Goal: Find specific page/section: Find specific page/section

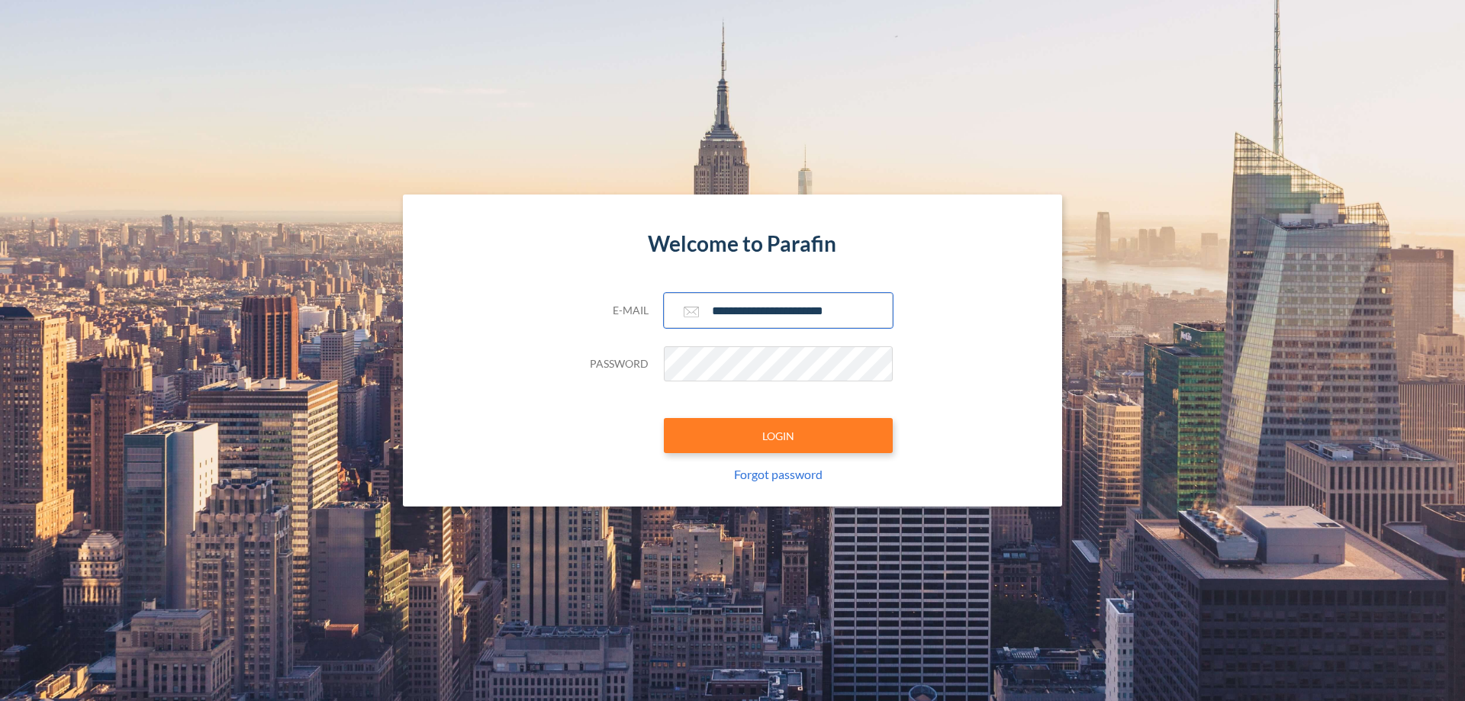
type input "**********"
click at [778, 436] on button "LOGIN" at bounding box center [778, 435] width 229 height 35
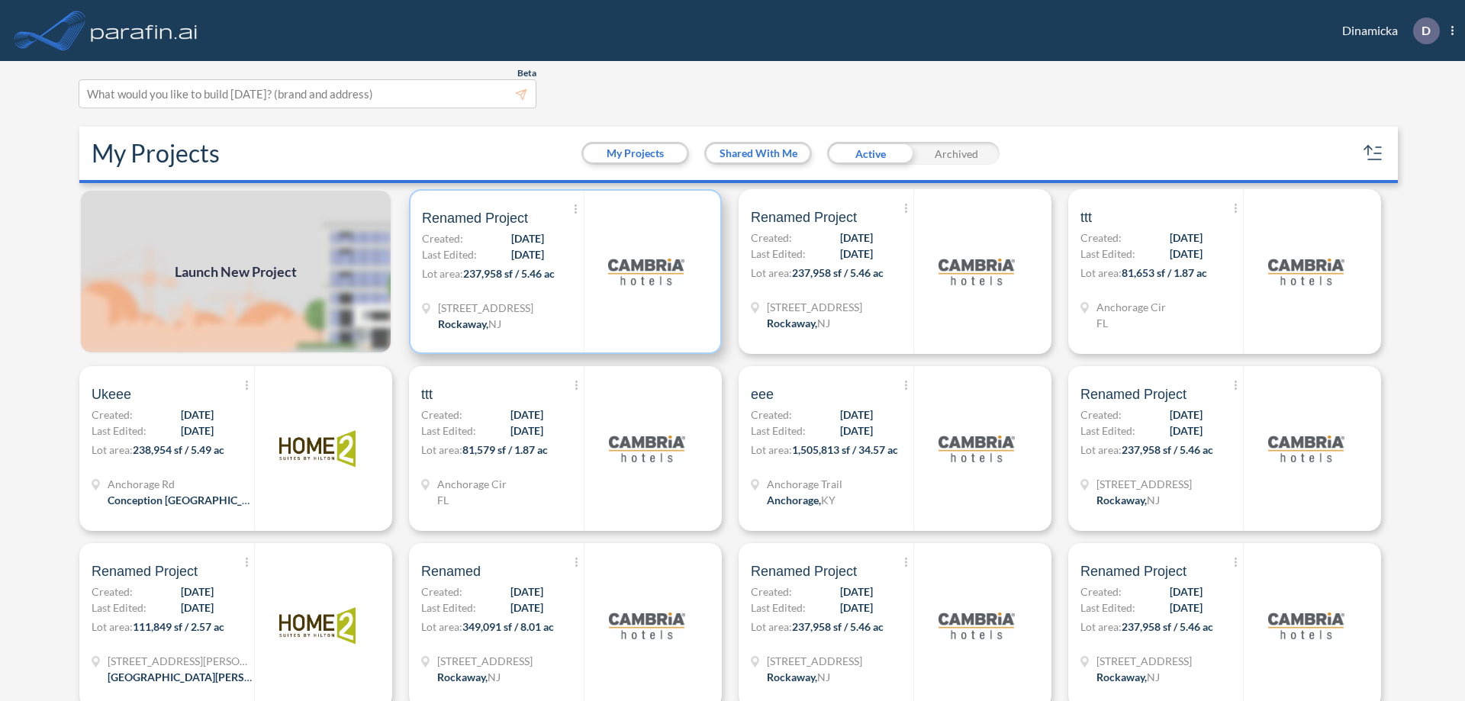
scroll to position [4, 0]
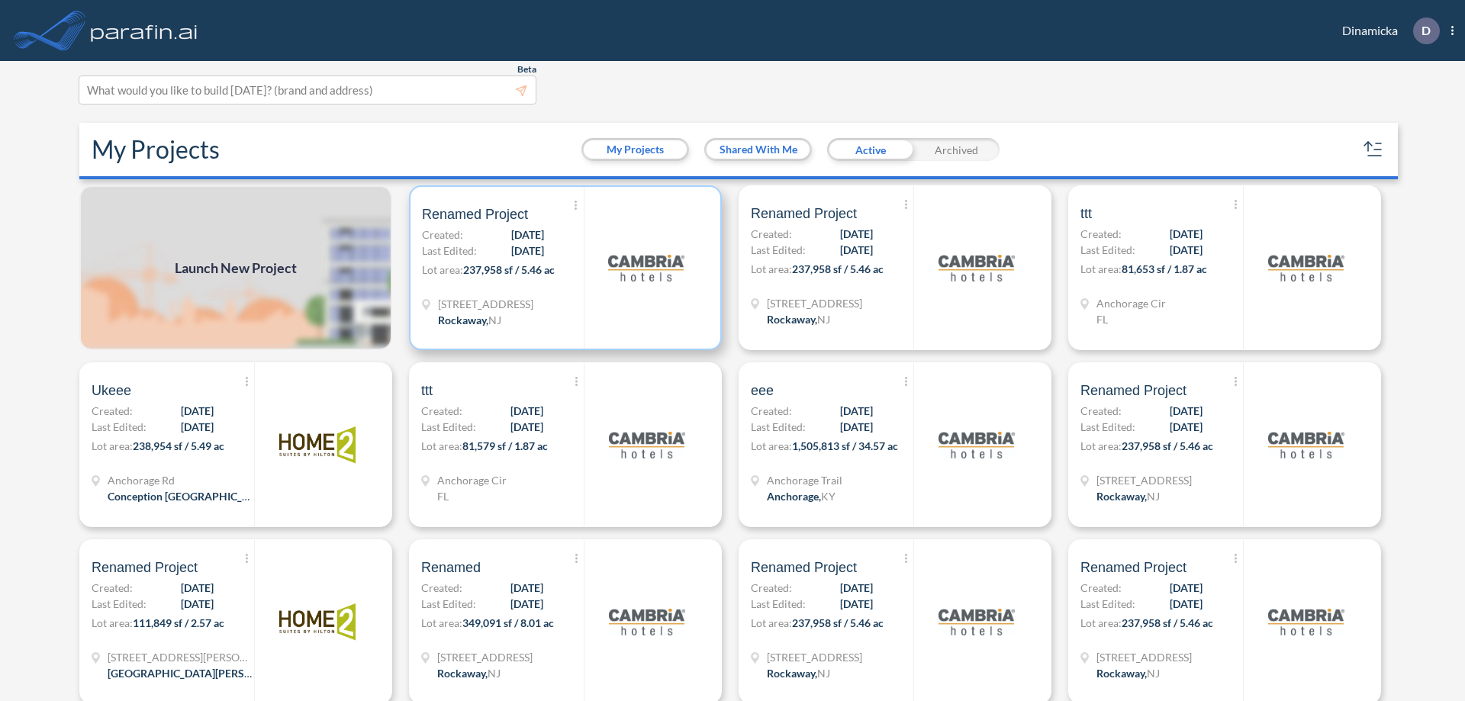
click at [562, 268] on p "Lot area: 237,958 sf / 5.46 ac" at bounding box center [503, 273] width 162 height 22
